Goal: Transaction & Acquisition: Purchase product/service

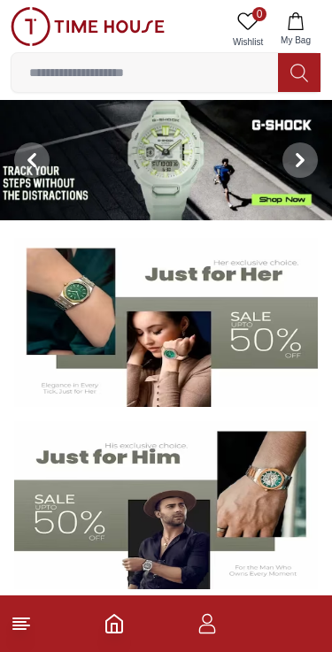
click at [177, 492] on img at bounding box center [166, 505] width 304 height 169
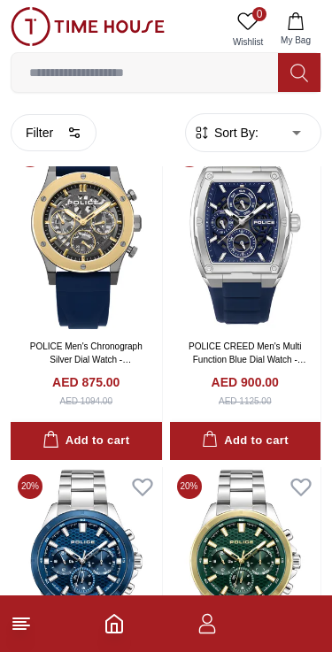
scroll to position [1719, 0]
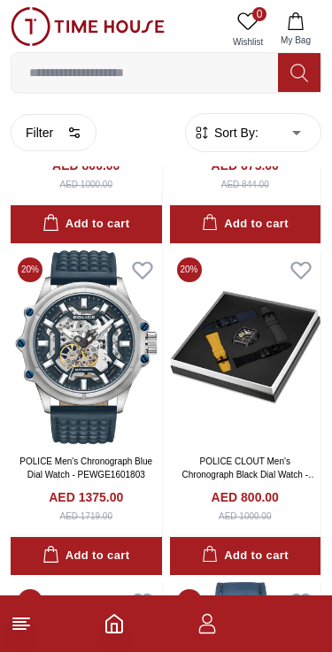
scroll to position [4257, 0]
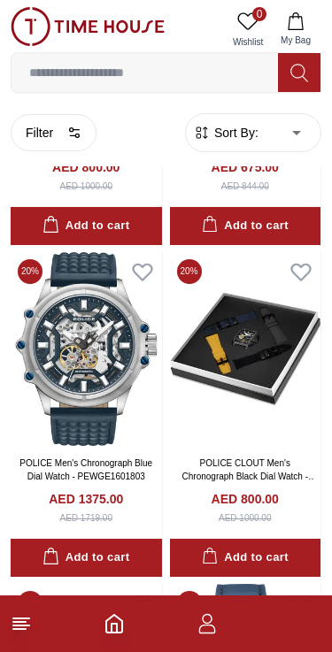
click at [114, 620] on icon "Home" at bounding box center [114, 623] width 21 height 21
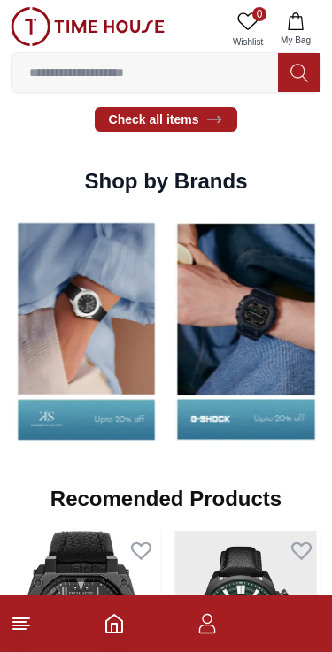
scroll to position [1509, 0]
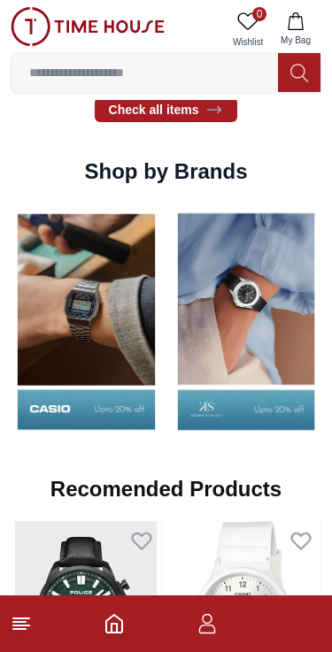
click at [266, 332] on img at bounding box center [246, 321] width 151 height 235
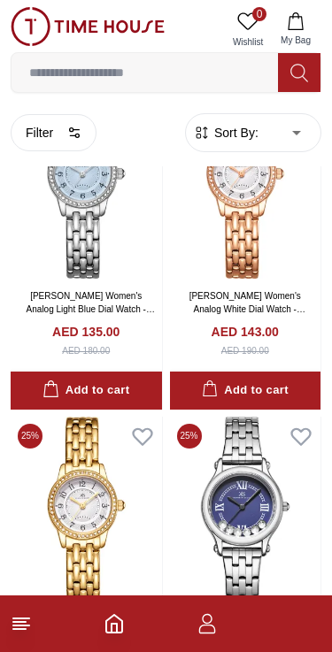
scroll to position [1258, 0]
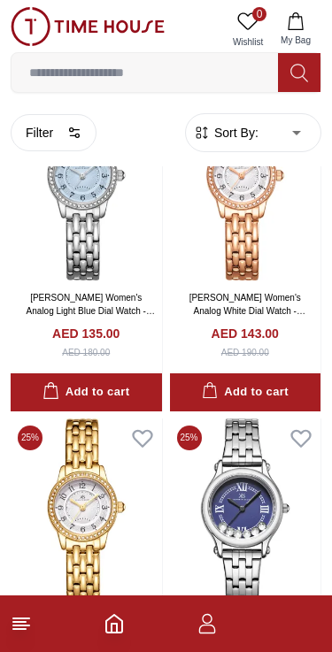
click at [113, 633] on icon "Home" at bounding box center [114, 624] width 16 height 18
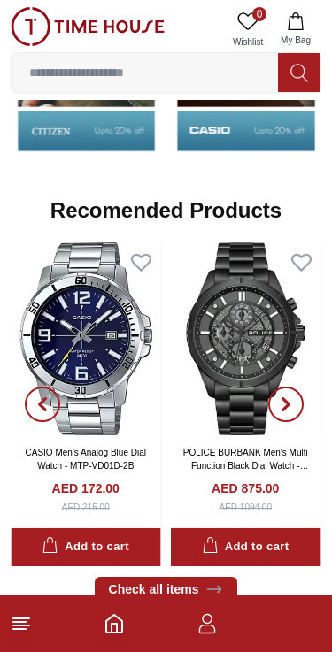
scroll to position [1784, 0]
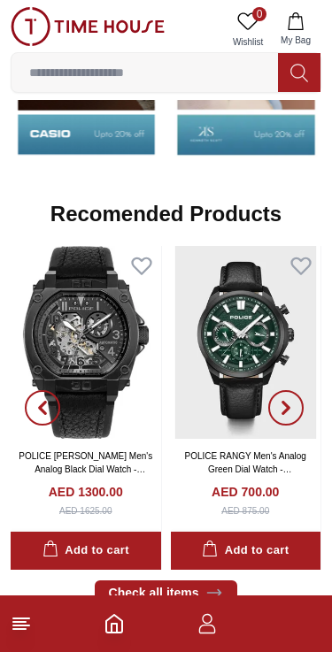
click at [298, 401] on span "button" at bounding box center [285, 407] width 35 height 35
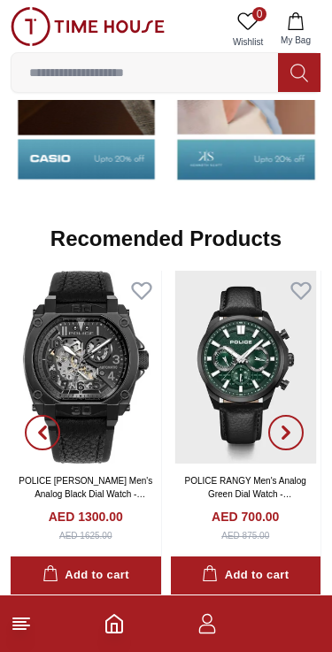
scroll to position [1753, 0]
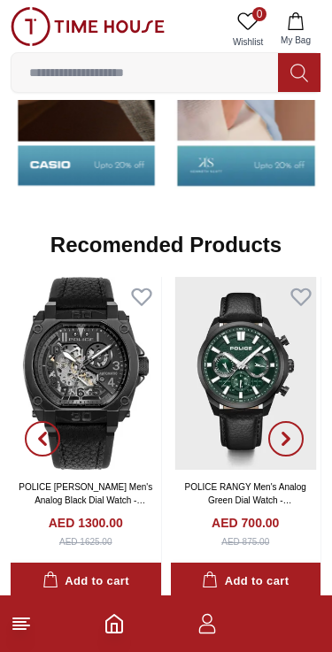
click at [286, 423] on span "button" at bounding box center [285, 438] width 35 height 35
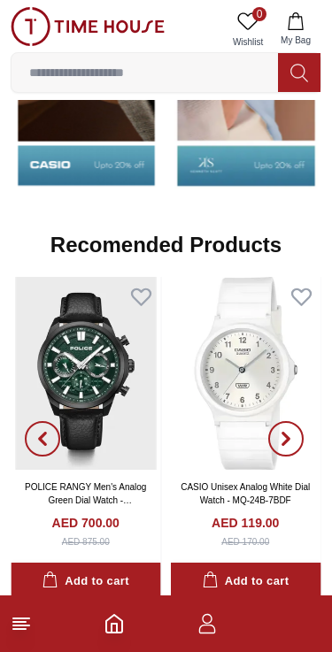
click at [281, 436] on icon "button" at bounding box center [286, 439] width 14 height 14
click at [281, 435] on icon "button" at bounding box center [286, 439] width 14 height 14
click at [284, 433] on icon "button" at bounding box center [285, 439] width 5 height 12
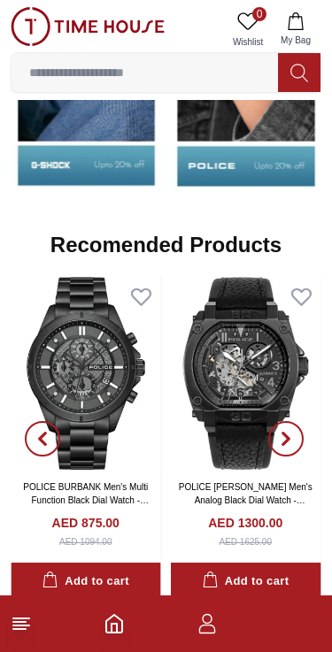
click at [16, 632] on icon at bounding box center [21, 623] width 21 height 21
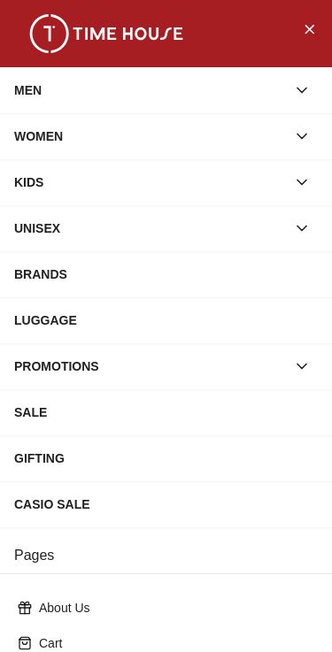
click at [37, 104] on div "MEN" at bounding box center [150, 90] width 272 height 32
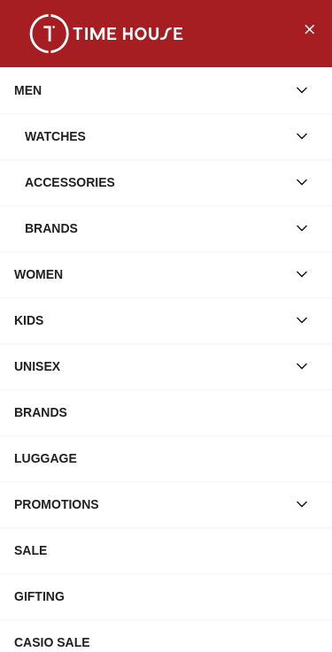
click at [60, 143] on div "Watches" at bounding box center [155, 136] width 261 height 32
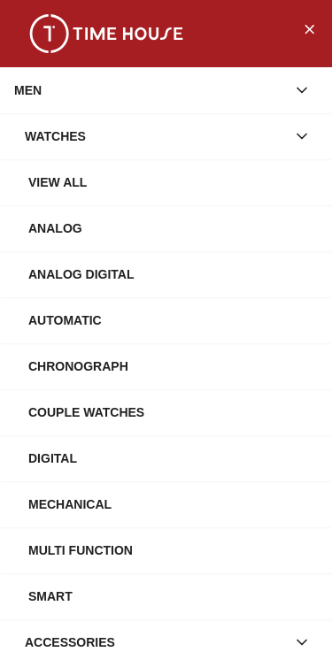
click at [40, 127] on div "Watches" at bounding box center [155, 136] width 261 height 32
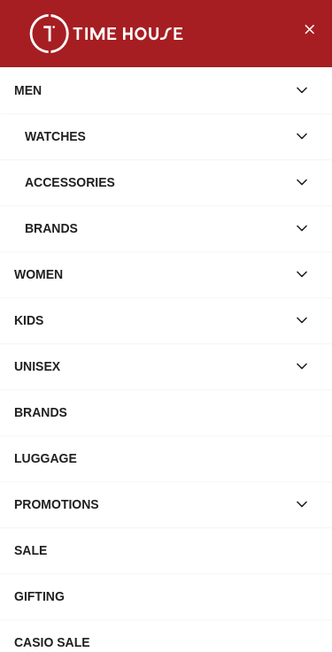
click at [63, 180] on div "Accessories" at bounding box center [155, 182] width 261 height 32
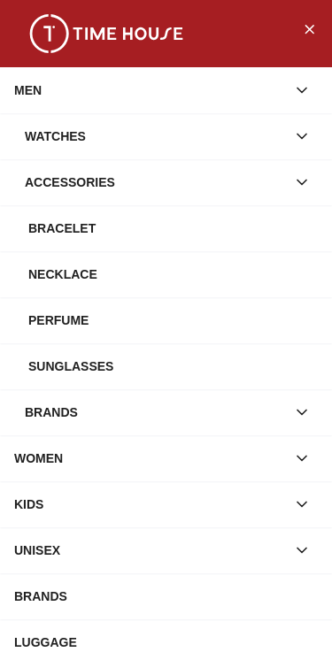
click at [50, 230] on div "Bracelet" at bounding box center [172, 228] width 289 height 32
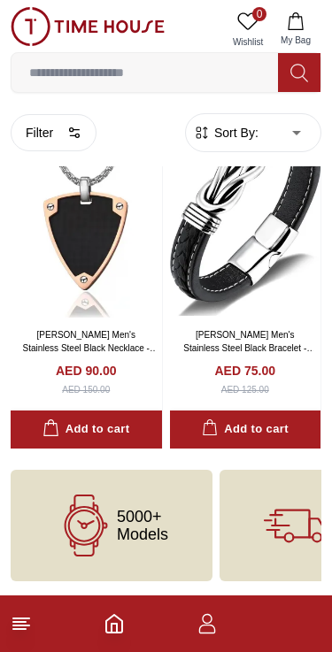
scroll to position [85, 0]
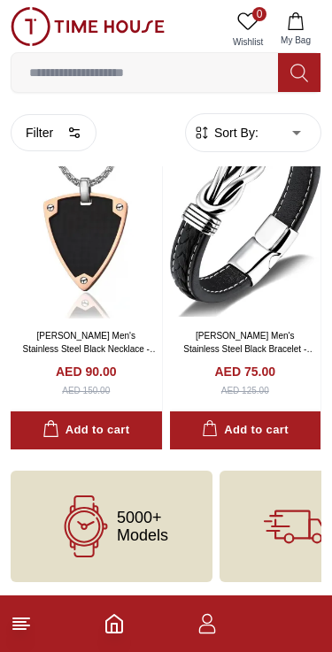
click at [29, 619] on line at bounding box center [21, 619] width 16 height 0
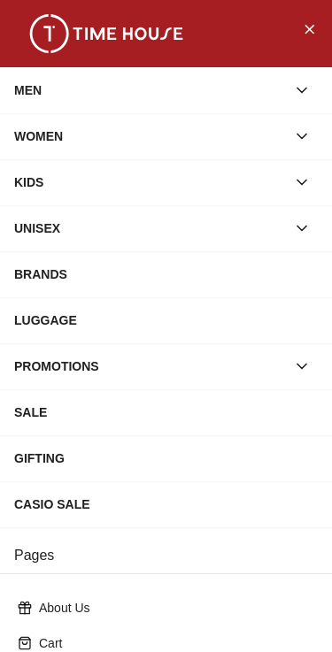
click at [35, 104] on div "MEN" at bounding box center [150, 90] width 272 height 32
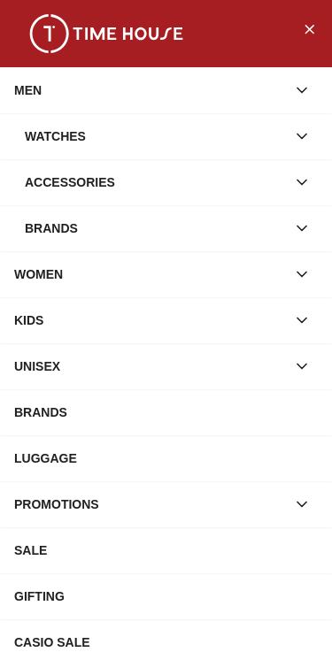
click at [41, 177] on div "Accessories" at bounding box center [155, 182] width 261 height 32
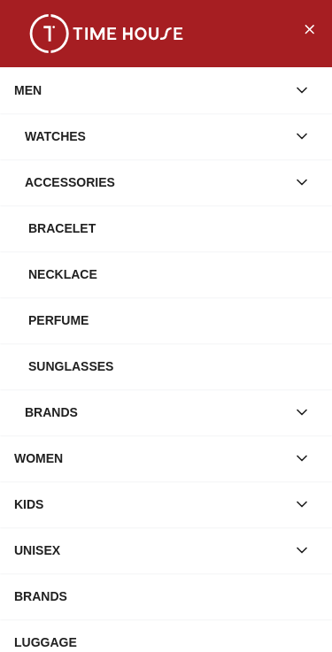
click at [50, 188] on div "Accessories" at bounding box center [155, 182] width 261 height 32
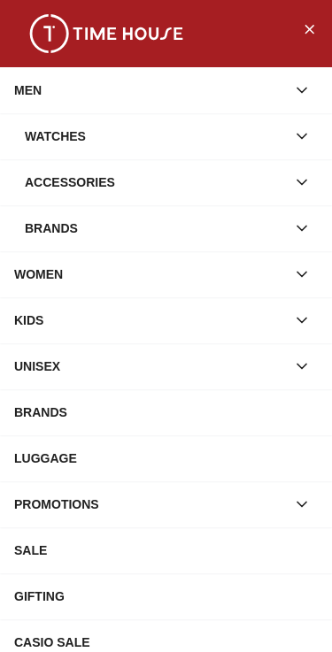
click at [61, 233] on div "Brands" at bounding box center [155, 228] width 261 height 32
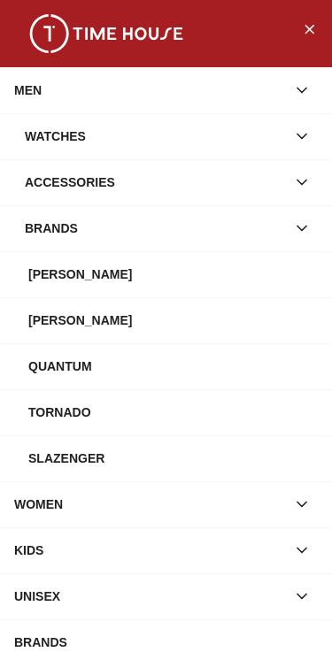
click at [48, 140] on div "Watches" at bounding box center [155, 136] width 261 height 32
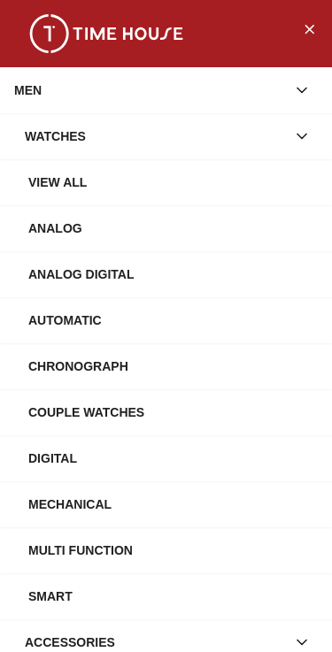
click at [35, 194] on div "View All" at bounding box center [172, 182] width 289 height 32
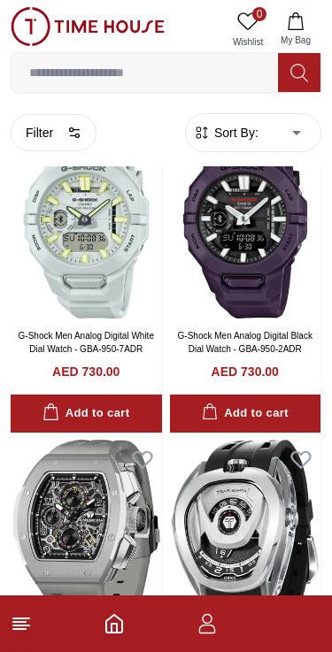
click at [42, 623] on footer at bounding box center [166, 624] width 332 height 57
click at [27, 634] on icon at bounding box center [21, 623] width 21 height 21
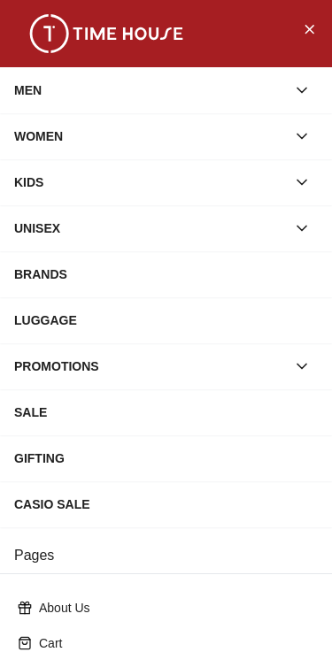
click at [43, 96] on div "MEN" at bounding box center [150, 90] width 272 height 32
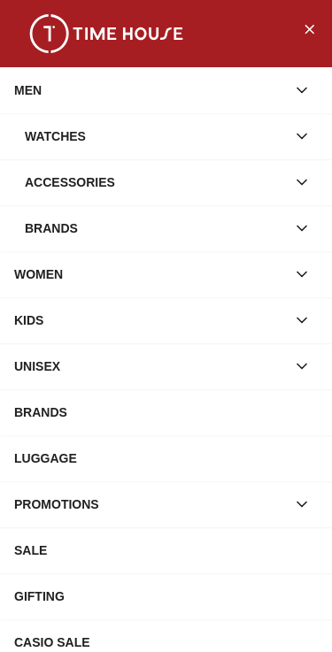
click at [50, 141] on div "Watches" at bounding box center [155, 136] width 261 height 32
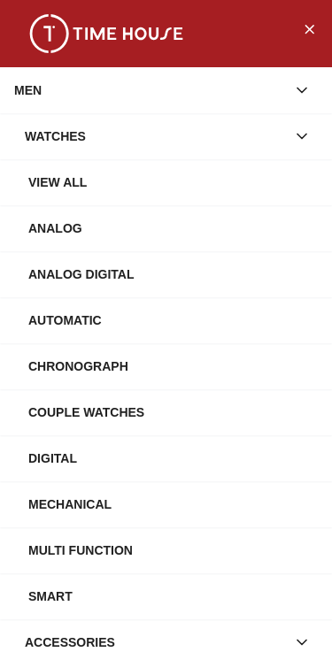
click at [42, 230] on div "Analog" at bounding box center [172, 228] width 289 height 32
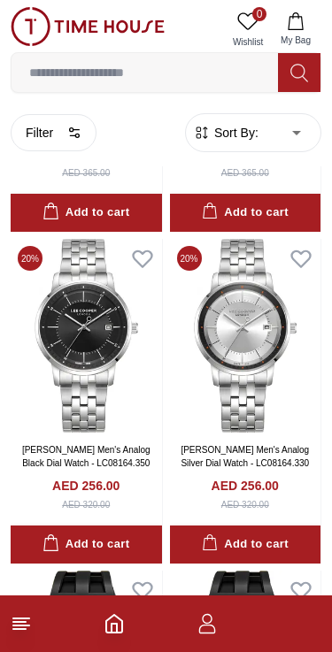
scroll to position [2637, 0]
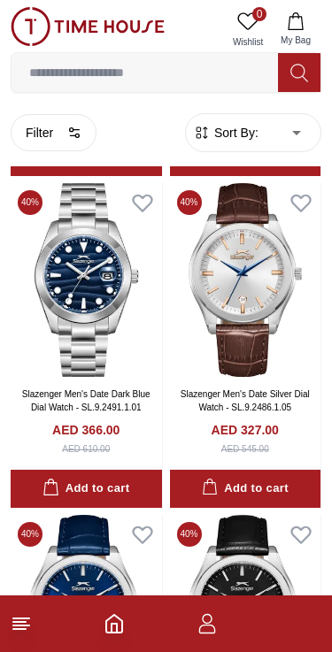
scroll to position [6993, 0]
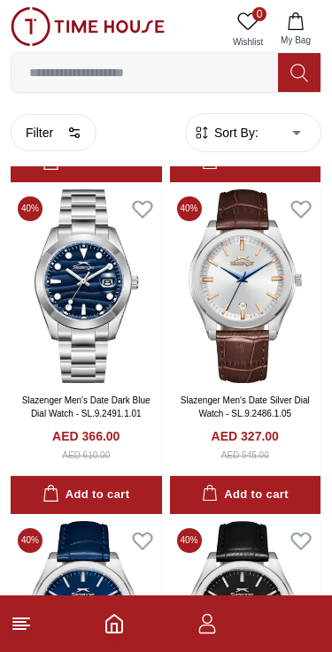
click at [281, 316] on img at bounding box center [245, 286] width 151 height 194
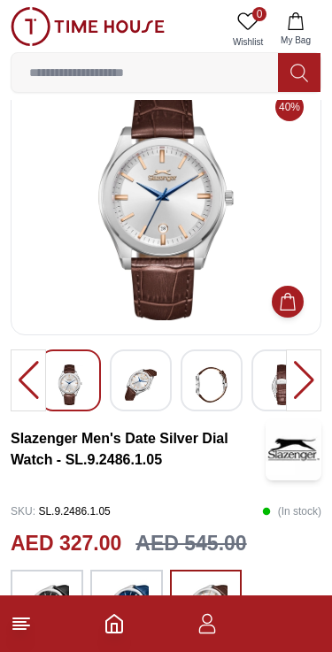
scroll to position [40, 0]
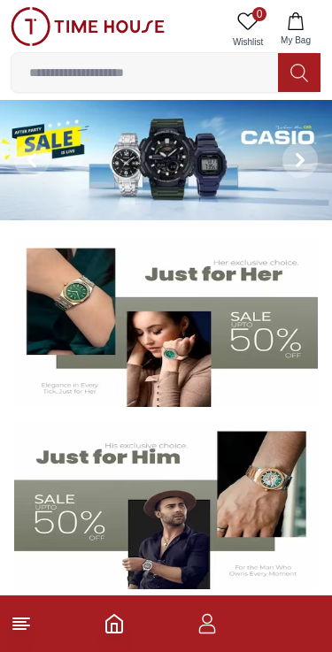
click at [214, 626] on icon "button" at bounding box center [206, 623] width 21 height 21
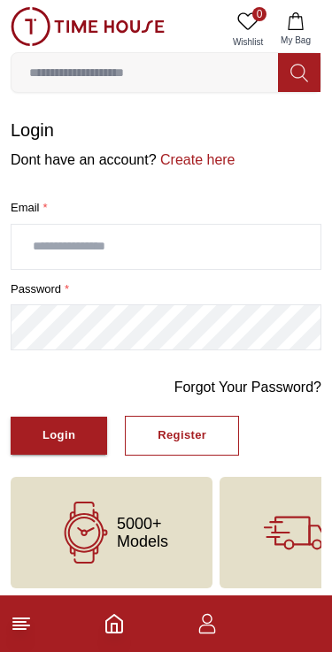
click at [62, 251] on input "text" at bounding box center [166, 247] width 309 height 44
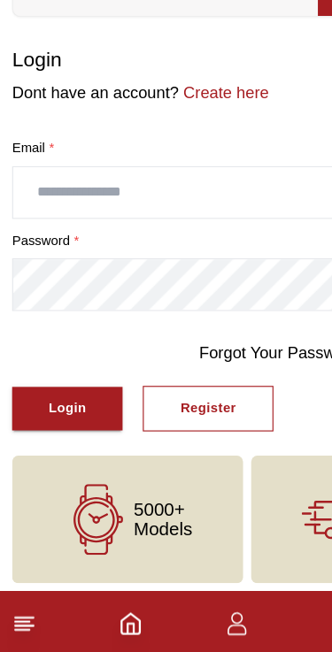
click at [209, 416] on button "Register" at bounding box center [182, 436] width 114 height 40
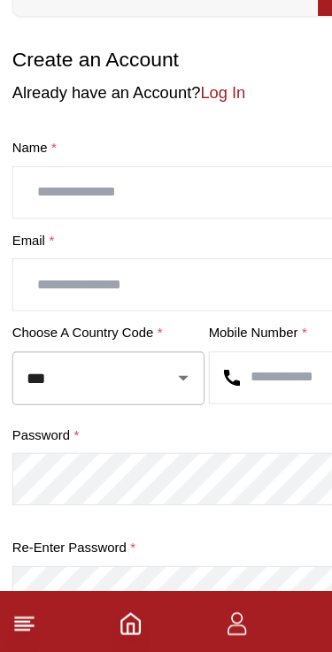
click at [70, 225] on input "text" at bounding box center [166, 247] width 309 height 44
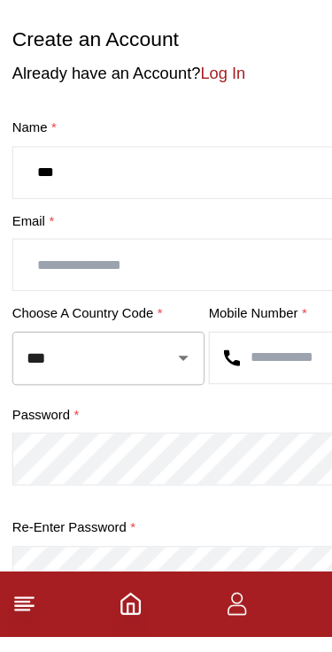
type input "***"
click at [65, 305] on input "text" at bounding box center [166, 327] width 309 height 44
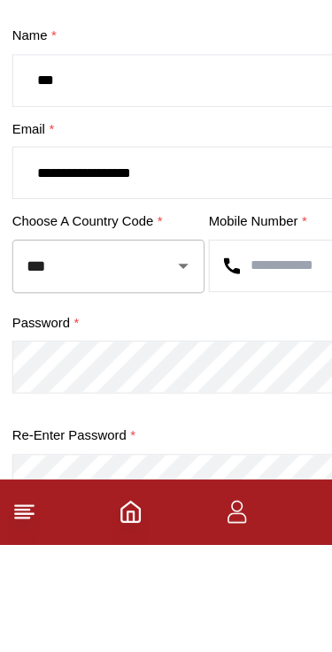
type input "**********"
click at [105, 394] on input "***" at bounding box center [70, 409] width 103 height 31
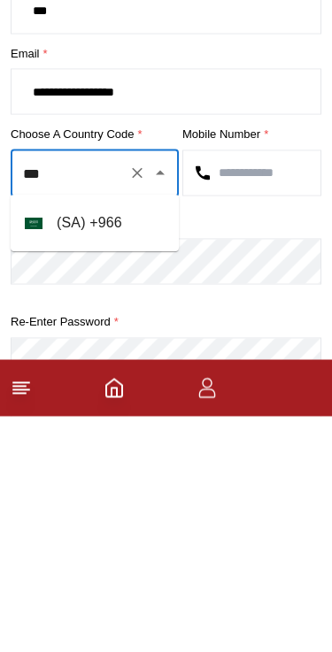
click at [100, 438] on li "( SA ) + 966" at bounding box center [95, 459] width 168 height 42
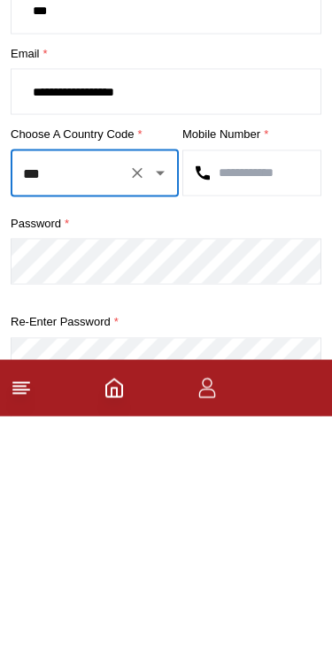
type input "***"
click at [227, 387] on input "text" at bounding box center [251, 409] width 137 height 44
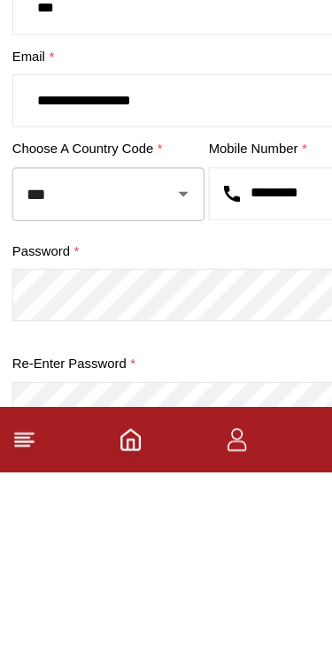
type input "*********"
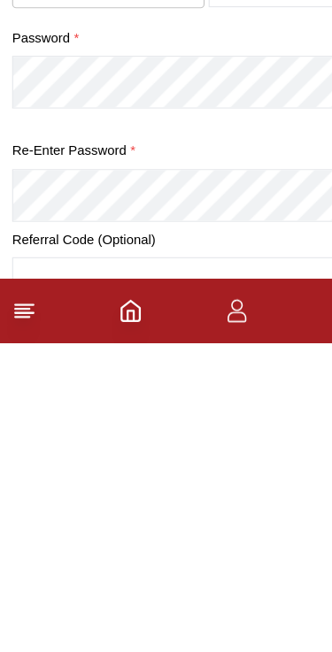
scroll to position [334, 0]
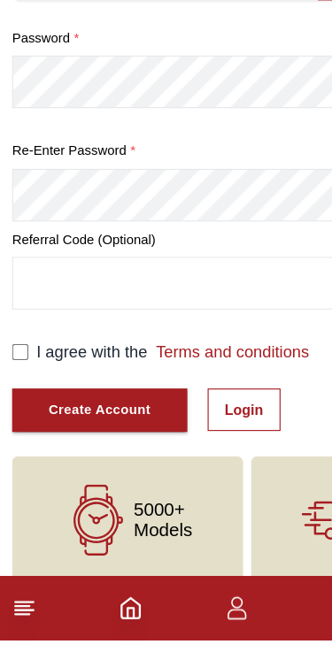
click at [58, 318] on input "text" at bounding box center [166, 340] width 309 height 44
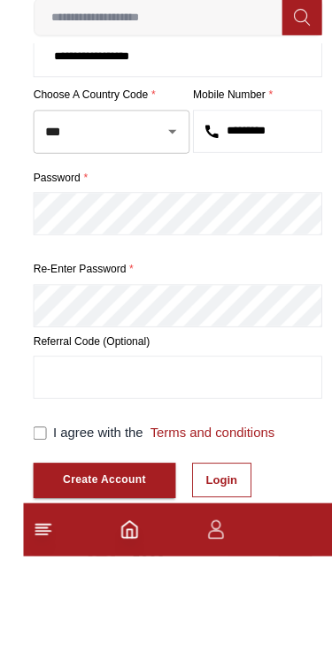
scroll to position [340, 0]
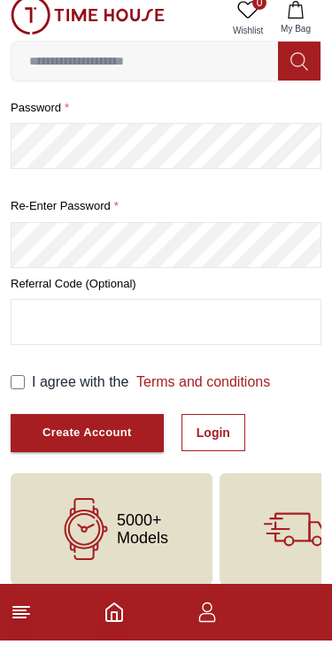
click at [123, 435] on div "Create Account" at bounding box center [86, 445] width 89 height 20
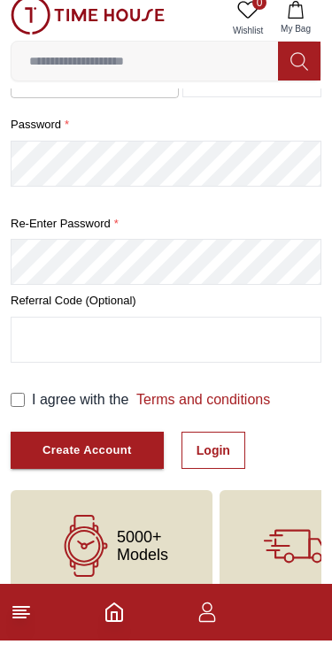
click at [123, 452] on div "Create Account" at bounding box center [86, 462] width 89 height 20
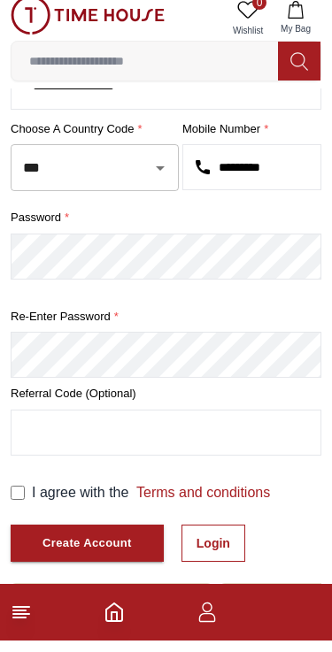
scroll to position [294, 0]
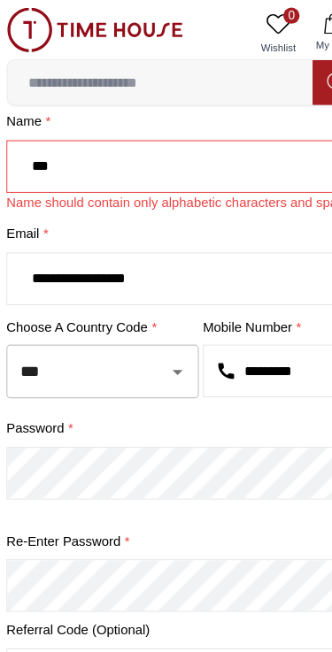
click at [111, 149] on input "***" at bounding box center [166, 146] width 309 height 44
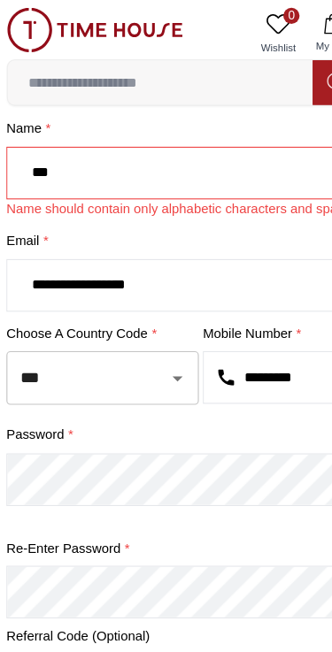
click at [102, 145] on input "***" at bounding box center [166, 151] width 309 height 44
click at [101, 145] on input "***" at bounding box center [166, 151] width 309 height 44
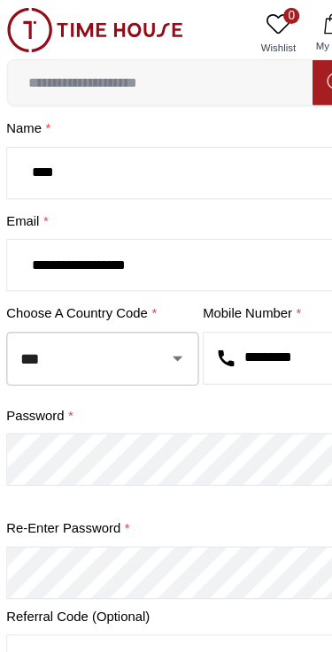
type input "****"
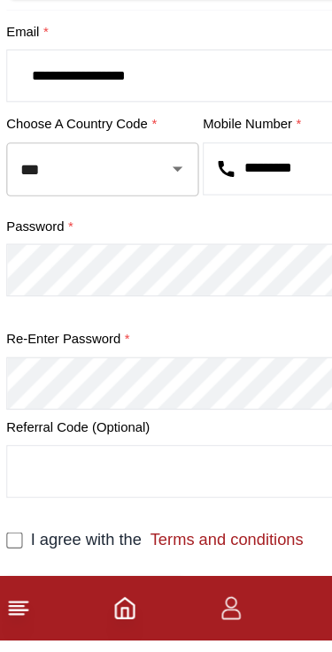
scroll to position [286, 0]
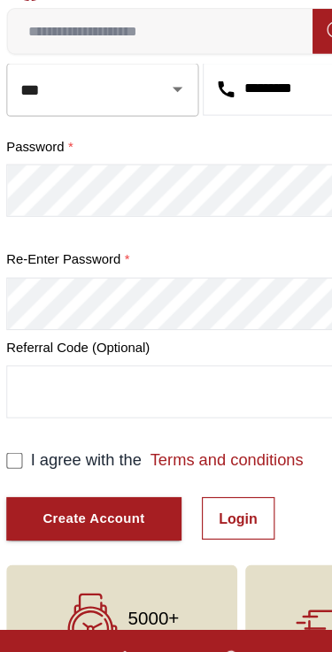
click at [119, 480] on button "Create Account" at bounding box center [87, 499] width 153 height 38
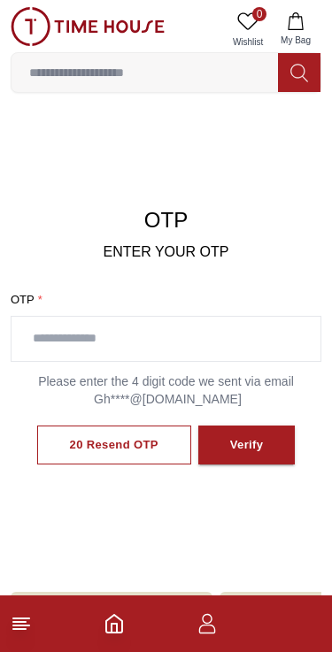
click at [233, 342] on input "text" at bounding box center [166, 339] width 309 height 44
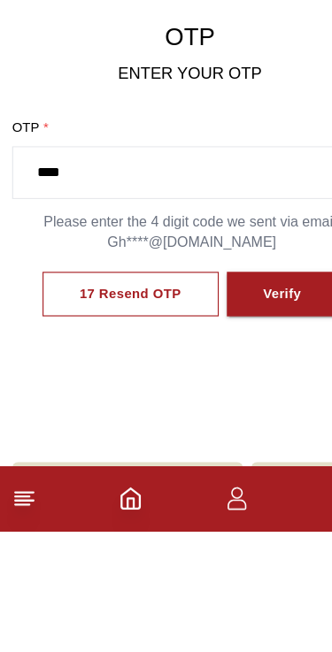
type input "****"
click at [253, 426] on button "Verify" at bounding box center [246, 446] width 97 height 40
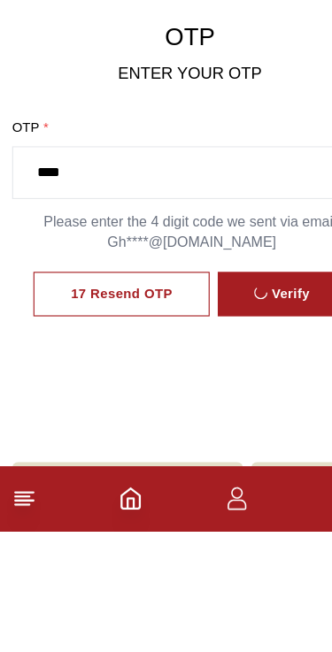
scroll to position [96, 0]
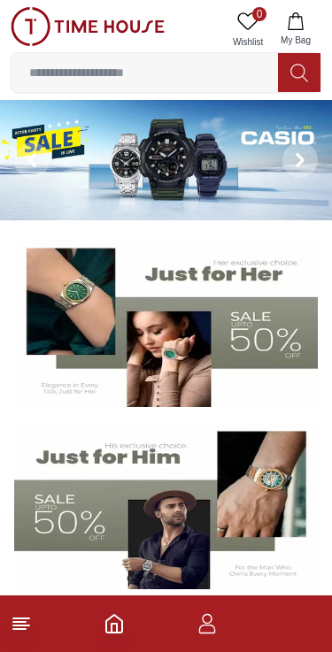
click at [207, 631] on icon "button" at bounding box center [206, 623] width 21 height 21
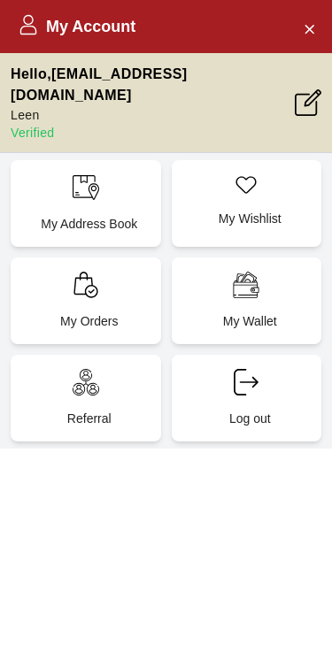
scroll to position [71, 0]
click at [318, 30] on button "Close Account" at bounding box center [309, 28] width 28 height 28
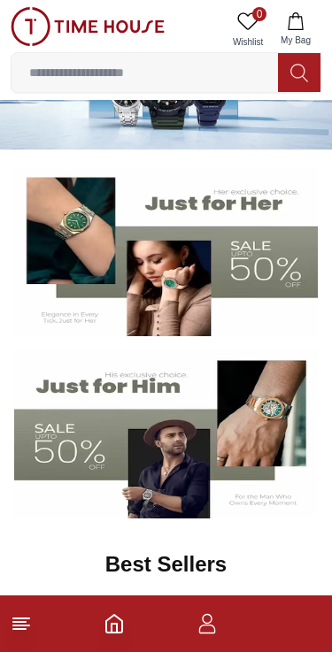
click at [110, 631] on icon "Home" at bounding box center [114, 623] width 21 height 21
click at [204, 443] on img at bounding box center [166, 434] width 304 height 169
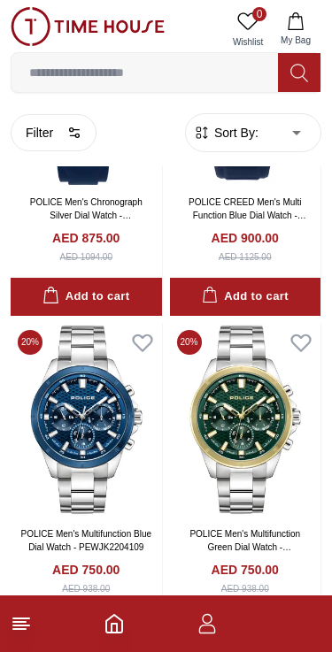
scroll to position [1743, 0]
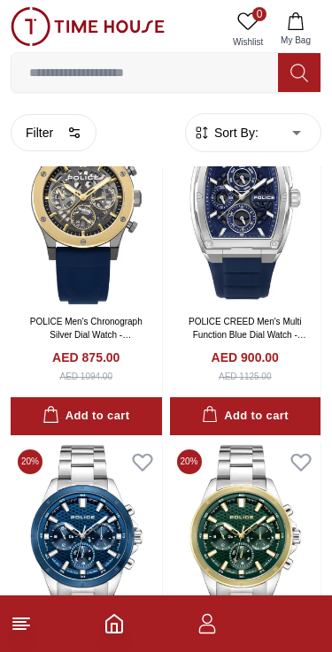
click at [144, 411] on button "Add to cart" at bounding box center [86, 416] width 151 height 38
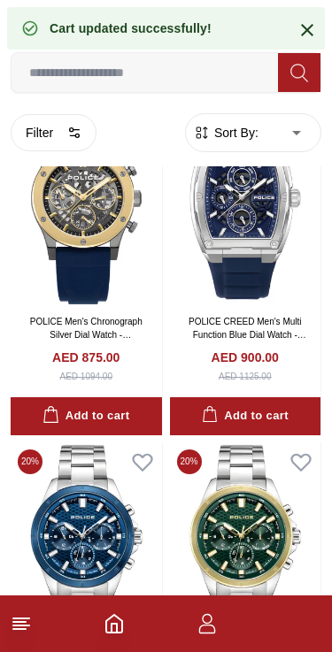
click at [201, 613] on icon "button" at bounding box center [206, 623] width 21 height 21
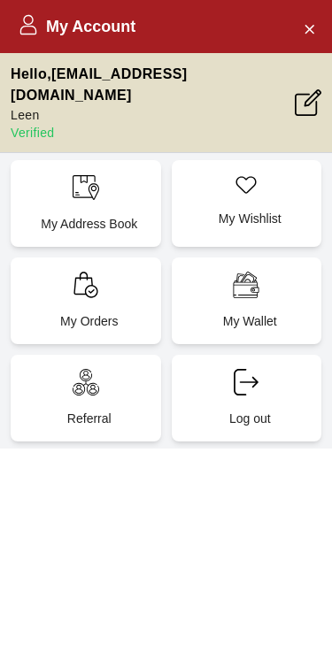
click at [144, 312] on p "My Orders" at bounding box center [89, 321] width 129 height 18
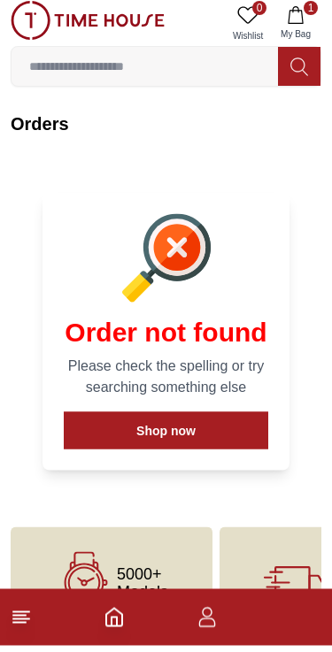
scroll to position [16, 0]
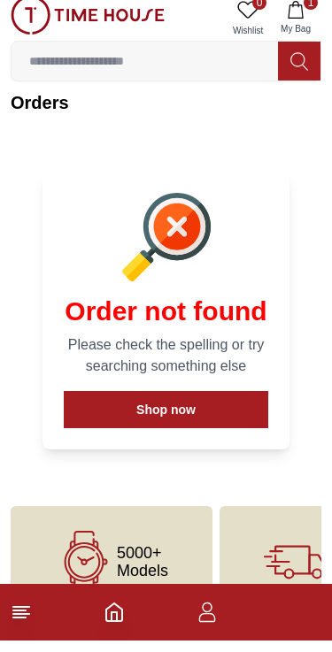
click at [213, 410] on button "Shop now" at bounding box center [166, 421] width 204 height 37
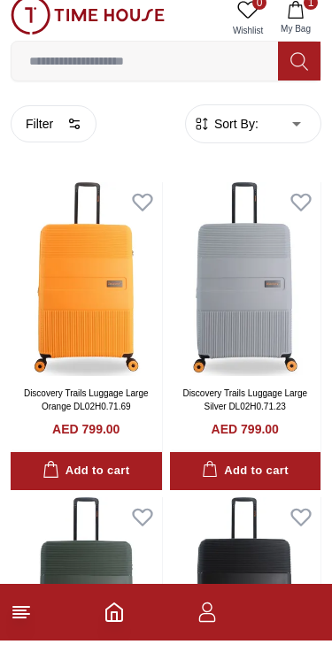
click at [211, 617] on icon "button" at bounding box center [206, 623] width 21 height 21
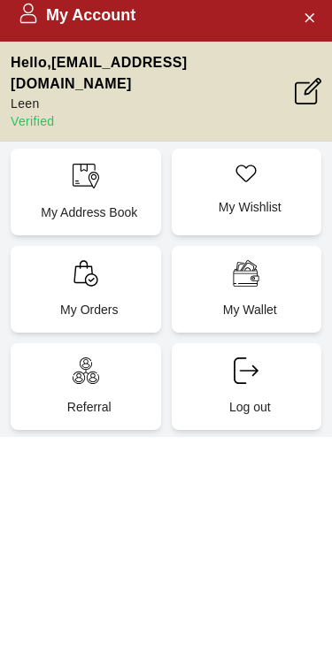
click at [312, 312] on p "My Wallet" at bounding box center [250, 321] width 129 height 18
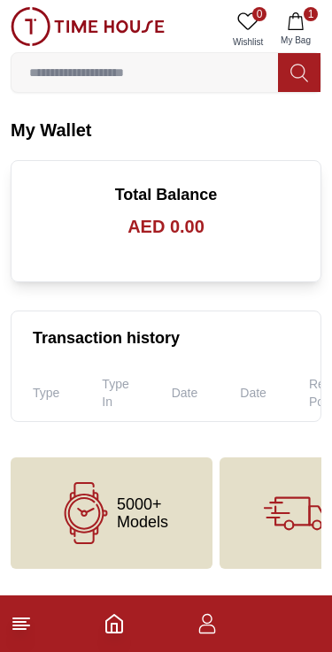
click at [216, 633] on icon "button" at bounding box center [206, 623] width 21 height 21
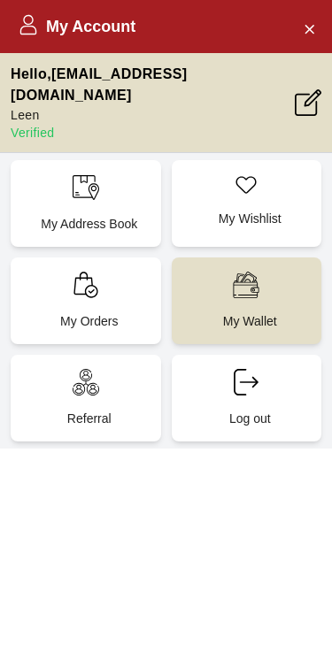
click at [289, 213] on div "My Wishlist" at bounding box center [247, 203] width 150 height 87
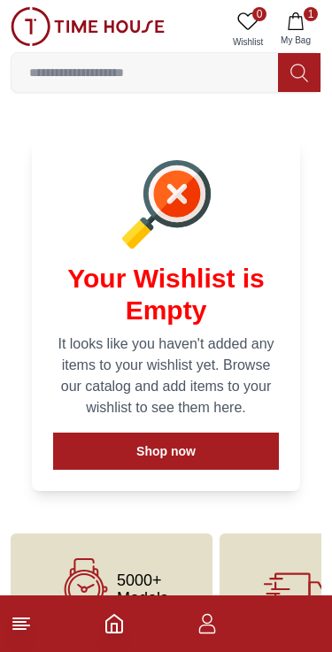
click at [204, 628] on icon "button" at bounding box center [206, 623] width 21 height 21
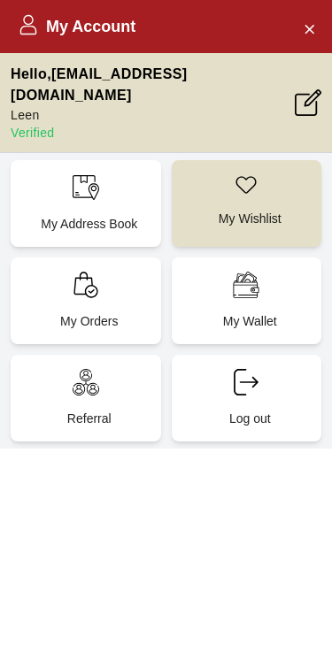
click at [316, 33] on button "Close Account" at bounding box center [309, 28] width 28 height 28
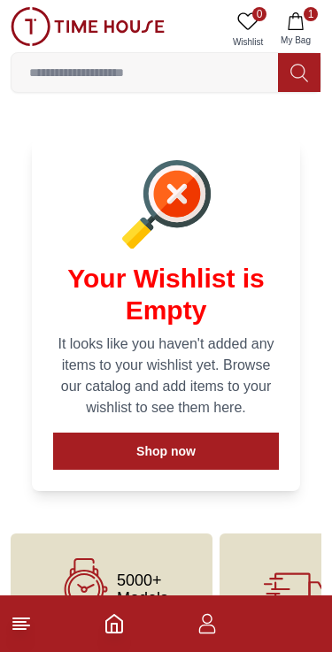
click at [316, 20] on button "1 My Bag" at bounding box center [295, 29] width 51 height 45
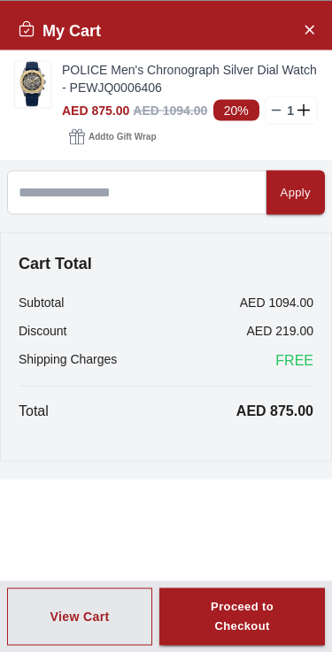
scroll to position [64, 0]
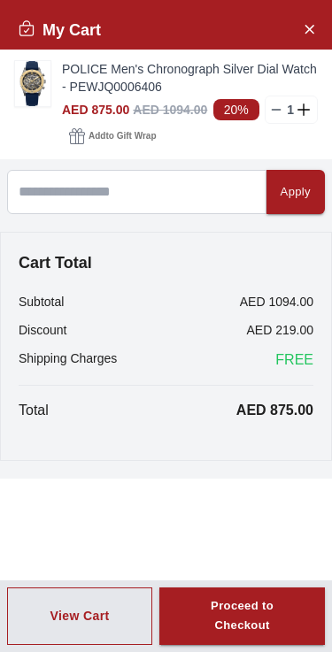
click at [234, 614] on div "Proceed to Checkout" at bounding box center [242, 617] width 102 height 41
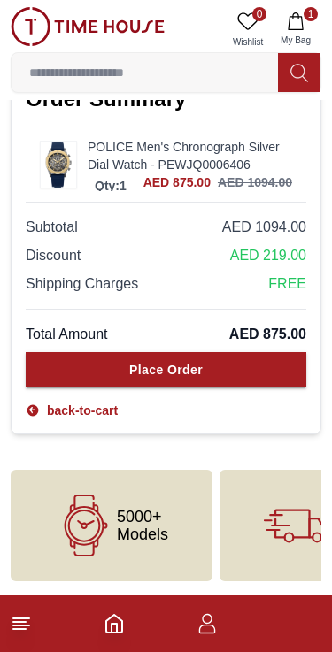
scroll to position [915, 0]
